Goal: Communication & Community: Answer question/provide support

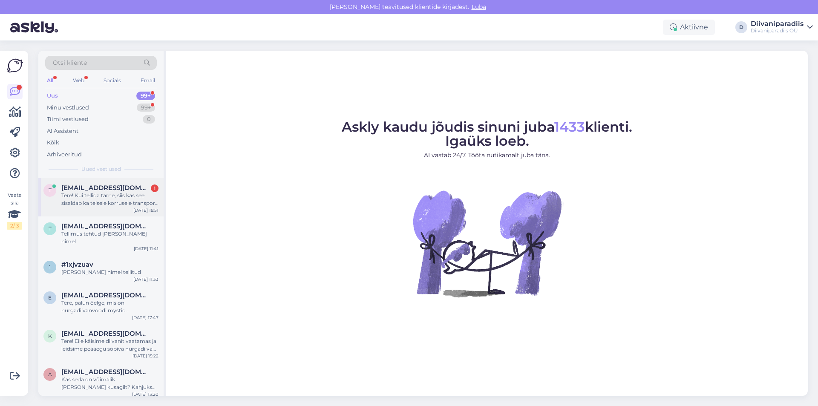
click at [95, 196] on div "Tere! Kui tellida tarne, siis kas see sisaldab ka teisele korrusele transporti …" at bounding box center [109, 199] width 97 height 15
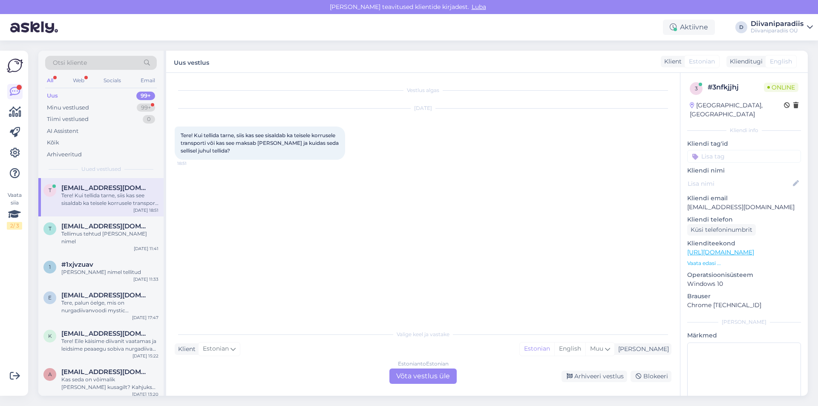
click at [437, 374] on div "Estonian to Estonian Võta vestlus üle" at bounding box center [422, 375] width 67 height 15
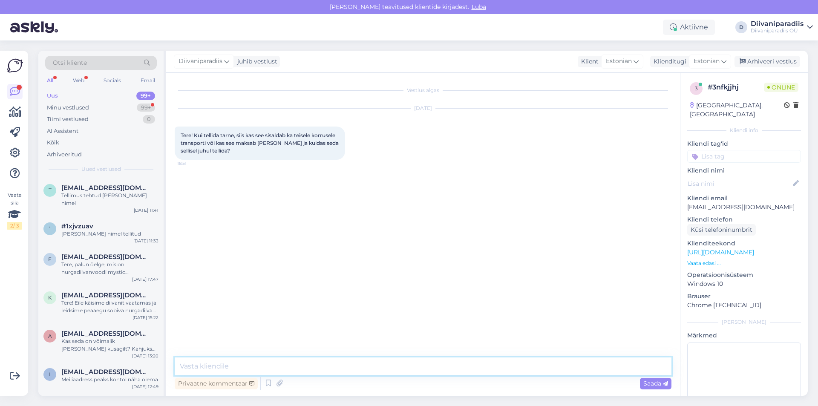
click at [318, 361] on textarea at bounding box center [423, 366] width 497 height 18
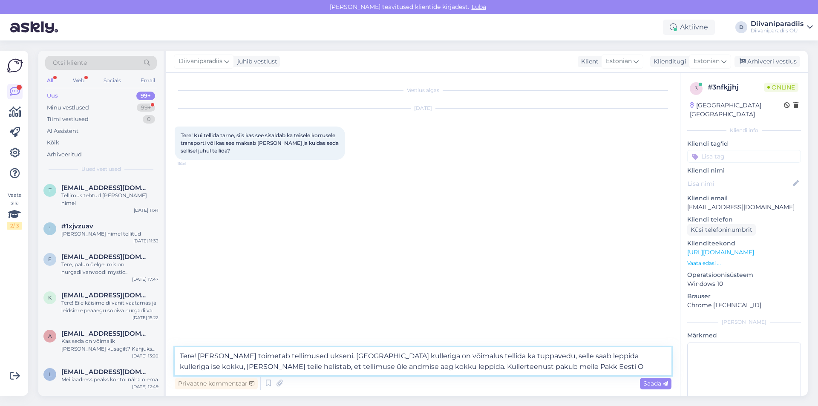
type textarea "Tere! [PERSON_NAME] toimetab tellimused ukseni. [GEOGRAPHIC_DATA] kulleriga on …"
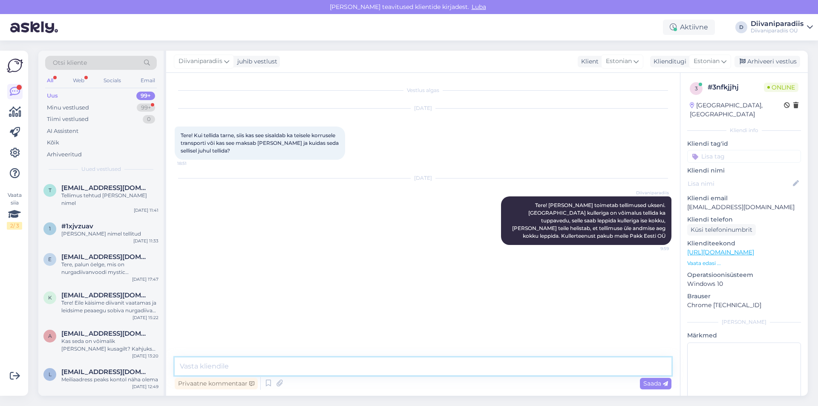
click at [412, 364] on textarea at bounding box center [423, 366] width 497 height 18
paste textarea "[URL][DOMAIN_NAME]"
type textarea "Indikatiivsed hinnakirjad leiate siit: [URL][DOMAIN_NAME]"
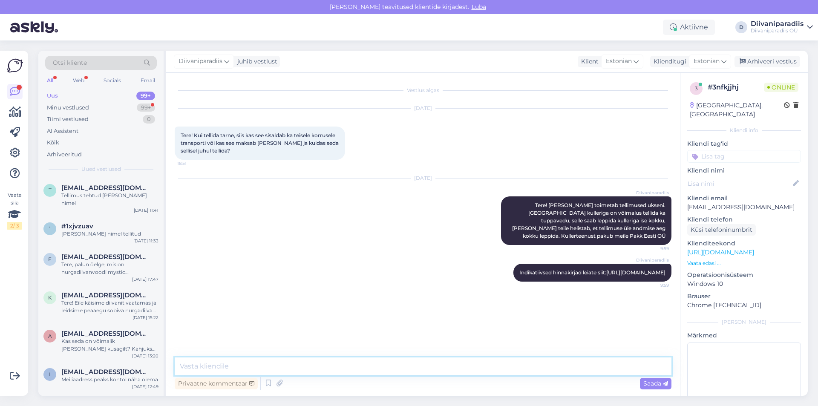
click at [497, 367] on textarea at bounding box center [423, 366] width 497 height 18
click at [377, 348] on div "Vestlus algas [DATE] Tere! Kui tellida tarne, siis kas see sisaldab ka teisele …" at bounding box center [427, 215] width 504 height 268
